Goal: Task Accomplishment & Management: Manage account settings

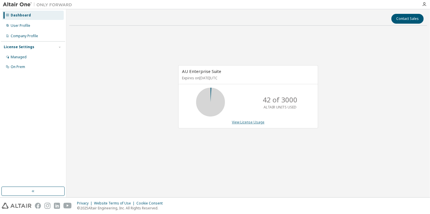
click at [245, 121] on link "View License Usage" at bounding box center [248, 122] width 33 height 5
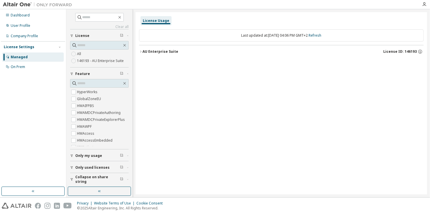
click at [74, 156] on div "button" at bounding box center [72, 155] width 5 height 3
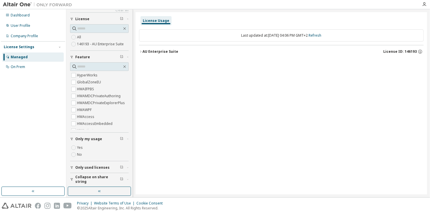
scroll to position [17, 0]
click at [84, 165] on span "Only used licenses" at bounding box center [92, 167] width 34 height 5
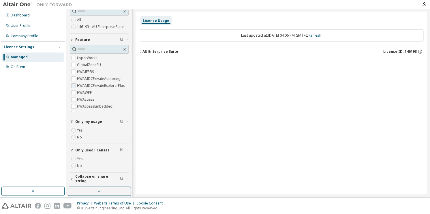
scroll to position [0, 0]
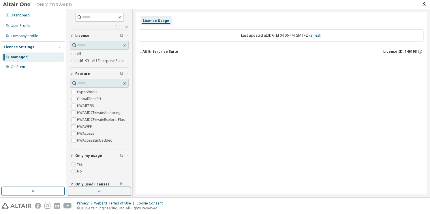
click at [147, 53] on div "AU Enterprise Suite" at bounding box center [160, 51] width 36 height 5
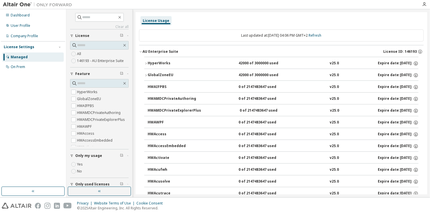
click at [147, 64] on icon "button" at bounding box center [145, 63] width 3 height 3
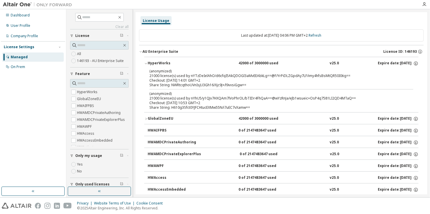
click at [146, 64] on icon "button" at bounding box center [145, 63] width 3 height 3
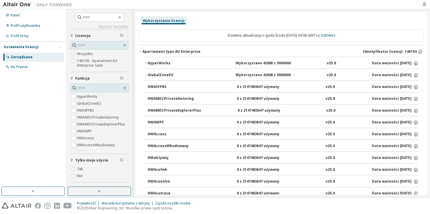
click at [272, 6] on div at bounding box center [246, 4] width 343 height 9
click at [142, 52] on icon "button" at bounding box center [140, 51] width 3 height 3
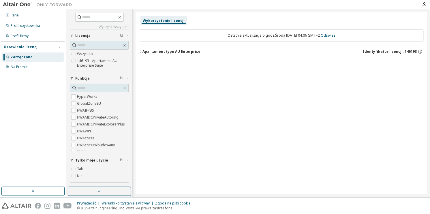
click at [139, 52] on icon "button" at bounding box center [140, 51] width 3 height 3
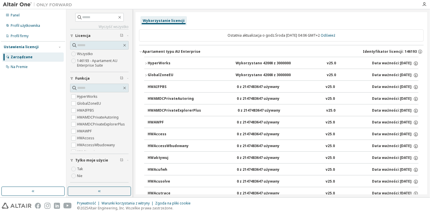
click at [144, 62] on icon "button" at bounding box center [145, 63] width 3 height 3
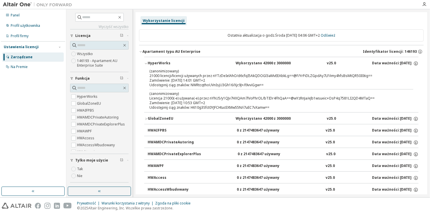
click at [144, 63] on icon "button" at bounding box center [145, 63] width 3 height 3
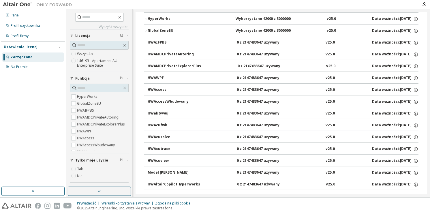
scroll to position [29, 0]
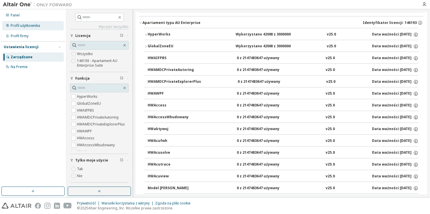
click at [31, 27] on div "Profil użytkownika" at bounding box center [25, 25] width 29 height 5
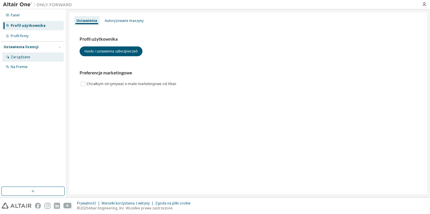
click at [32, 57] on div "Zarządzane" at bounding box center [32, 56] width 61 height 9
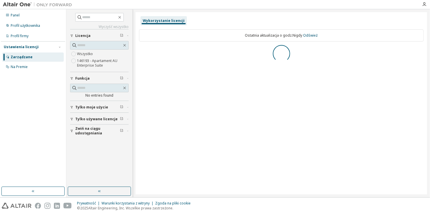
click at [52, 48] on div "Ustawienia licencji" at bounding box center [33, 46] width 59 height 5
click at [55, 48] on div "Ustawienia licencji" at bounding box center [33, 46] width 59 height 5
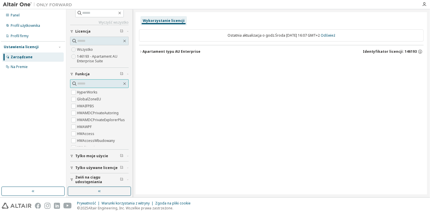
scroll to position [5, 0]
click at [85, 167] on span "Tylko używane licencje" at bounding box center [96, 167] width 42 height 5
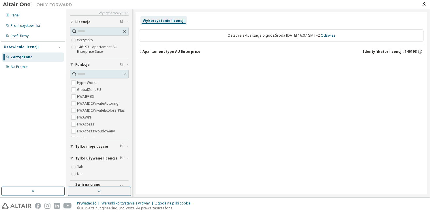
scroll to position [22, 0]
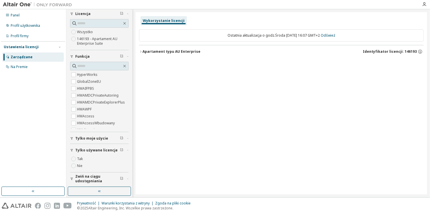
click at [75, 150] on div "button" at bounding box center [72, 149] width 5 height 3
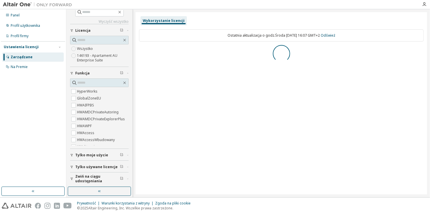
scroll to position [0, 0]
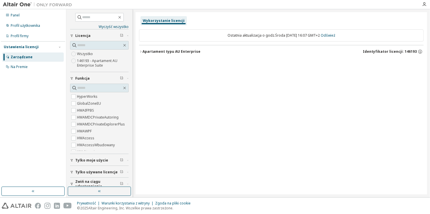
click at [151, 48] on button "Apartament typu AU Enterprise Identyfikator licencji: 146193" at bounding box center [281, 51] width 285 height 13
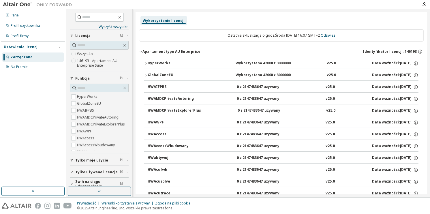
click at [147, 62] on icon "button" at bounding box center [145, 63] width 3 height 3
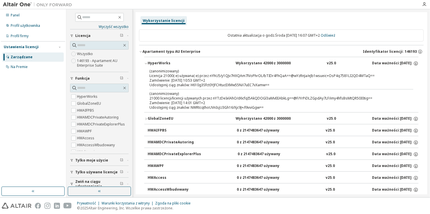
click at [166, 21] on div "Wykorzystanie licencji" at bounding box center [164, 20] width 42 height 5
click at [78, 33] on span "Licencja" at bounding box center [82, 35] width 15 height 5
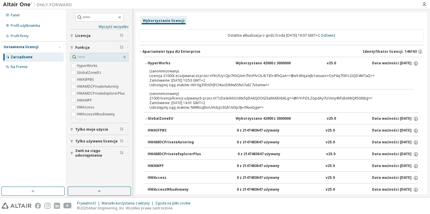
click at [78, 36] on span "Licencja" at bounding box center [82, 35] width 15 height 5
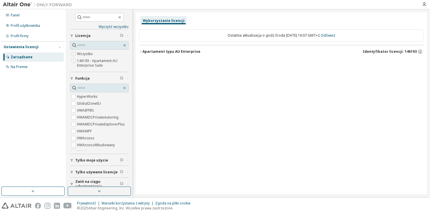
click at [147, 50] on div "Apartament typu AU Enterprise" at bounding box center [171, 51] width 58 height 5
